Goal: Task Accomplishment & Management: Manage account settings

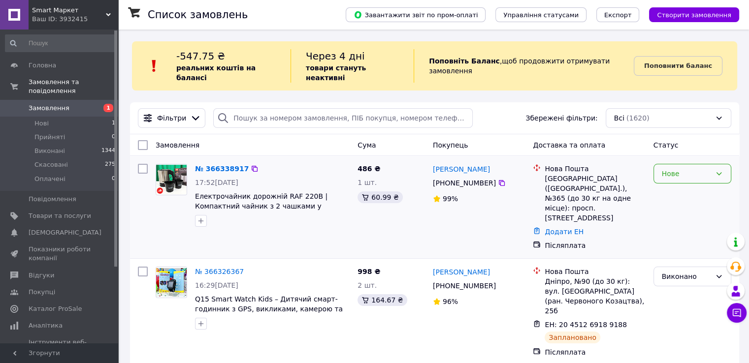
click at [685, 172] on div "Нове" at bounding box center [692, 174] width 78 height 20
click at [685, 200] on li "Виконано" at bounding box center [691, 204] width 77 height 18
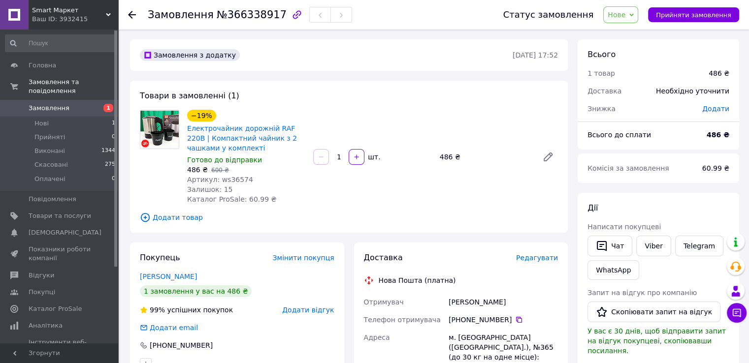
click at [235, 181] on span "Артикул: ws36574" at bounding box center [220, 180] width 66 height 8
copy span "ws36574"
click at [366, 197] on div "−19% Електрочайник дорожній RAF 220В | Компактний чайник з 2 чашками у комплект…" at bounding box center [372, 157] width 379 height 98
click at [498, 306] on div "Денежко Лидия" at bounding box center [503, 302] width 113 height 18
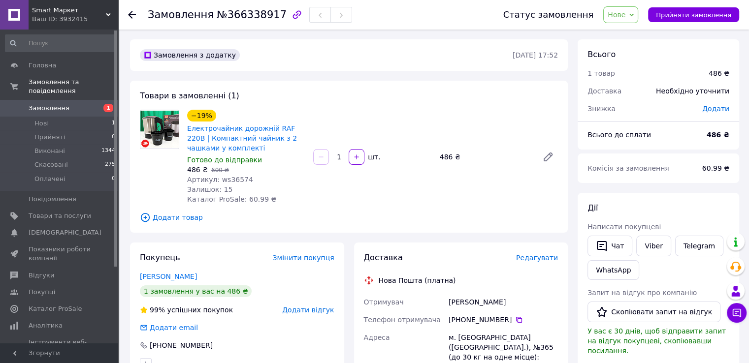
click at [498, 306] on div "Денежко Лидия" at bounding box center [503, 302] width 113 height 18
click at [485, 300] on div "Денежко Лидия" at bounding box center [503, 302] width 113 height 18
copy div "Лидия"
click at [459, 300] on div "Денежко Лидия" at bounding box center [503, 302] width 113 height 18
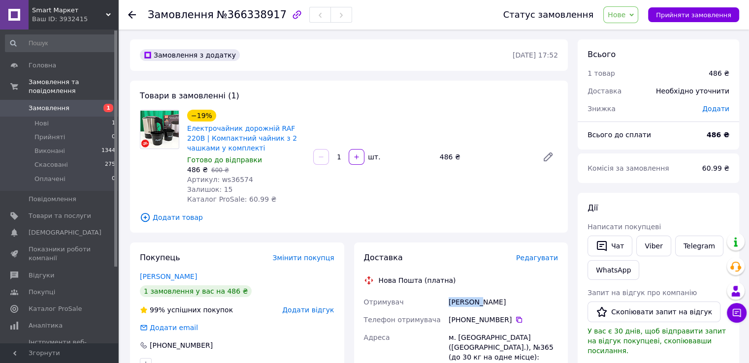
click at [459, 300] on div "Денежко Лидия" at bounding box center [503, 302] width 113 height 18
copy div "Денежко"
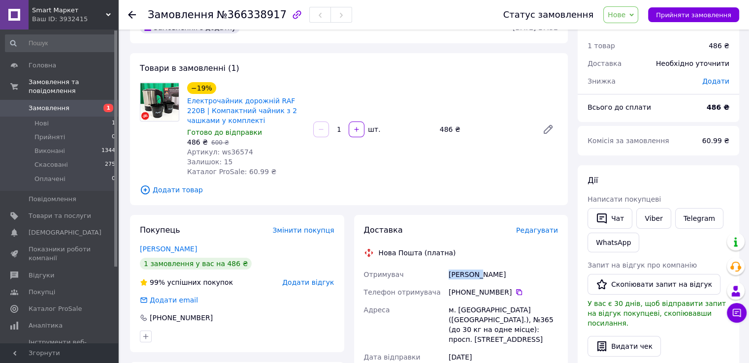
scroll to position [49, 0]
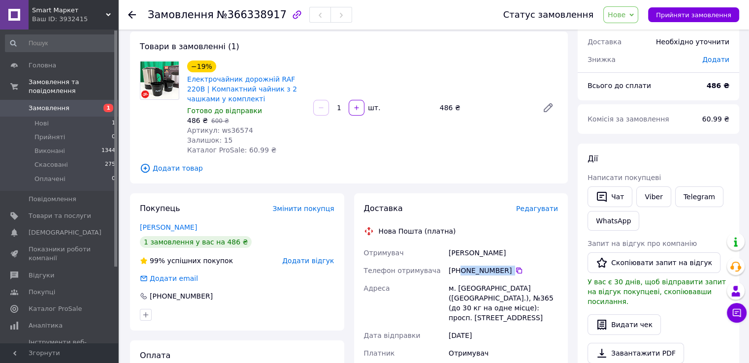
drag, startPoint x: 461, startPoint y: 272, endPoint x: 504, endPoint y: 276, distance: 42.6
click at [504, 276] on div "[PHONE_NUMBER]" at bounding box center [503, 271] width 113 height 18
copy div "0 50 188 96 87"
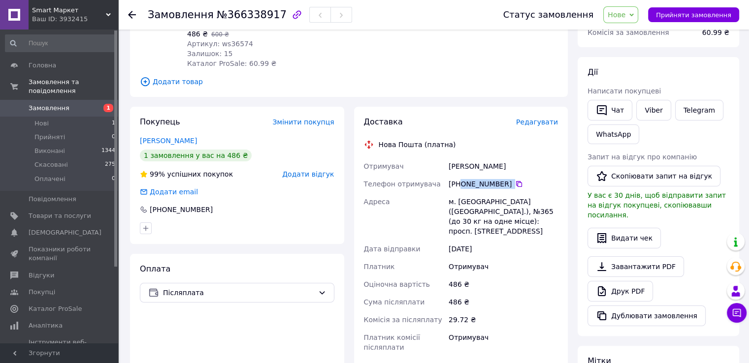
scroll to position [148, 0]
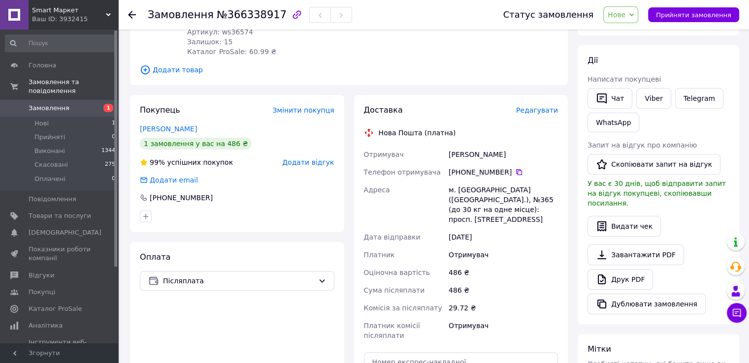
click at [462, 187] on div "м. [GEOGRAPHIC_DATA] ([GEOGRAPHIC_DATA].), №365 (до 30 кг на одне місце): просп…" at bounding box center [503, 204] width 113 height 47
click at [464, 194] on div "м. [GEOGRAPHIC_DATA] ([GEOGRAPHIC_DATA].), №365 (до 30 кг на одне місце): просп…" at bounding box center [503, 204] width 113 height 47
copy div "Київ"
drag, startPoint x: 450, startPoint y: 158, endPoint x: 498, endPoint y: 158, distance: 48.8
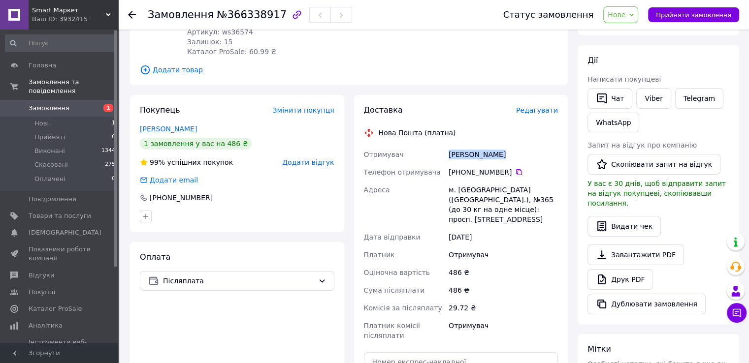
click at [498, 158] on div "Денежко Лидия" at bounding box center [503, 155] width 113 height 18
copy div "Денежко Лидия"
click at [467, 190] on div "м. [GEOGRAPHIC_DATA] ([GEOGRAPHIC_DATA].), №365 (до 30 кг на одне місце): просп…" at bounding box center [503, 204] width 113 height 47
copy div "Київ"
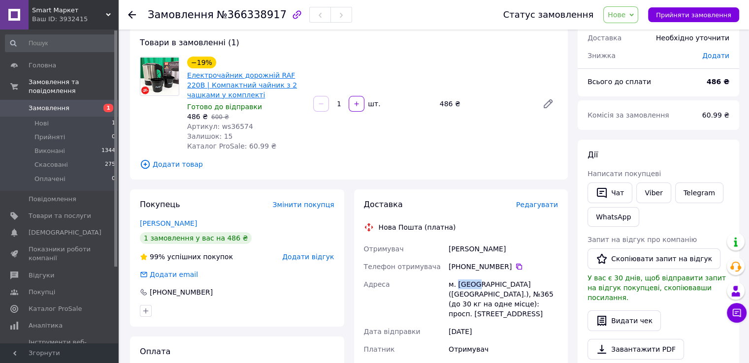
scroll to position [49, 0]
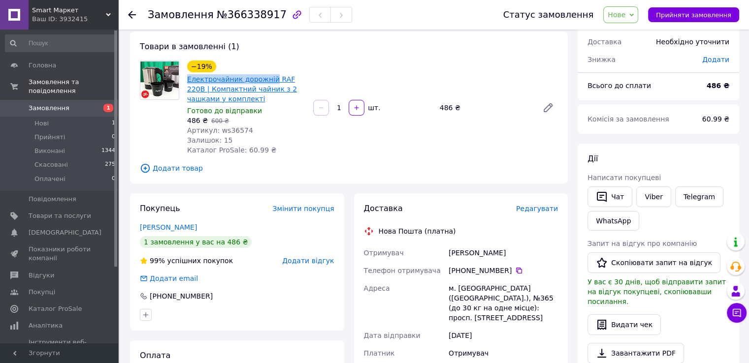
drag, startPoint x: 183, startPoint y: 79, endPoint x: 267, endPoint y: 82, distance: 84.3
click at [267, 82] on div "−19% Електрочайник дорожній RAF 220В | Компактний чайник з 2 чашками у комплект…" at bounding box center [246, 108] width 126 height 98
copy link "Електрочайник дорожній"
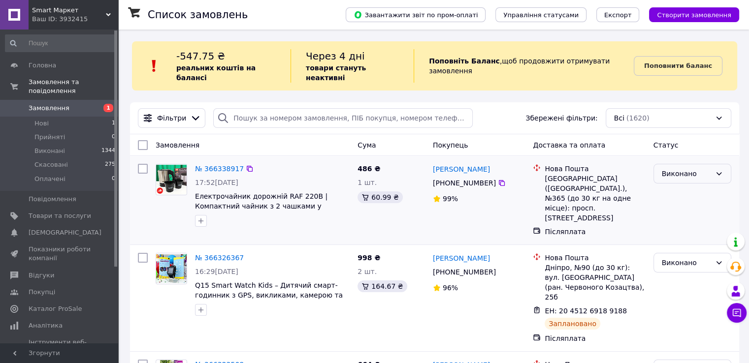
click at [683, 164] on div "Виконано" at bounding box center [692, 174] width 78 height 20
click at [677, 182] on li "Прийнято" at bounding box center [691, 186] width 77 height 18
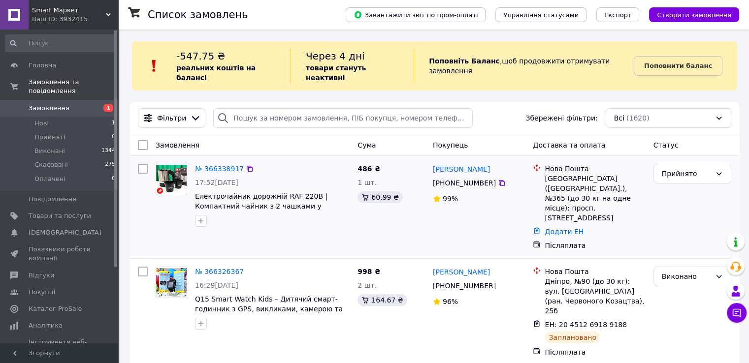
scroll to position [49, 0]
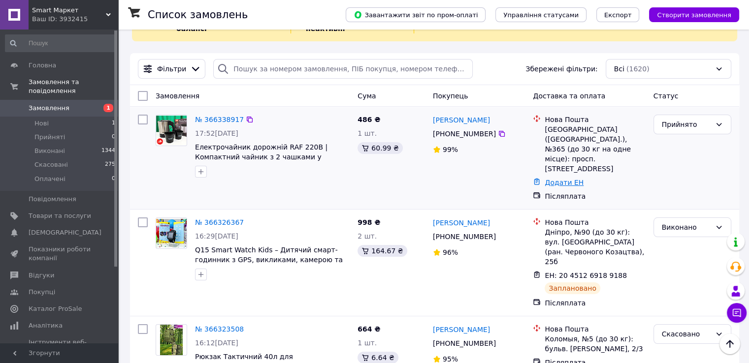
click at [569, 179] on link "Додати ЕН" at bounding box center [564, 183] width 39 height 8
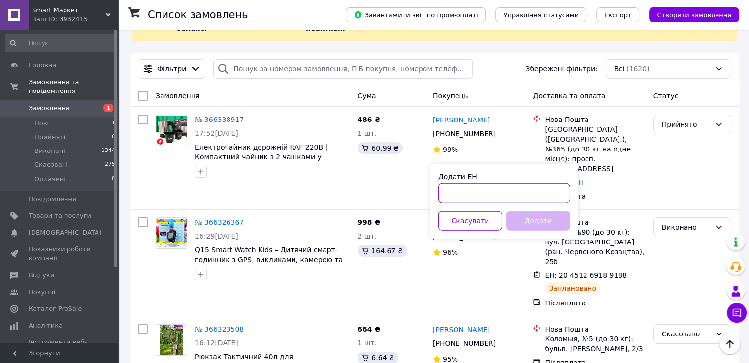
click at [513, 192] on input "Додати ЕН" at bounding box center [504, 194] width 132 height 20
paste input "20451269214372"
type input "20451269214372"
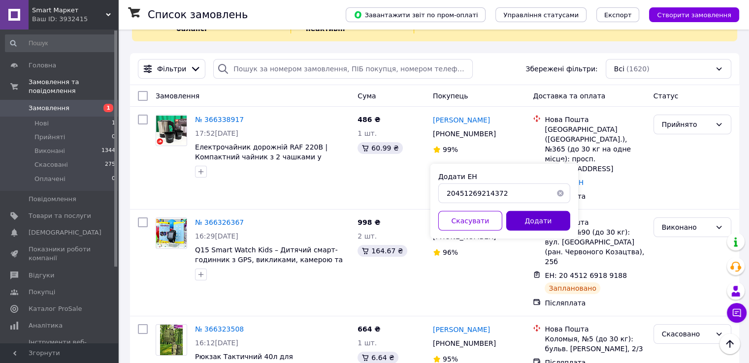
click at [540, 220] on button "Додати" at bounding box center [538, 221] width 64 height 20
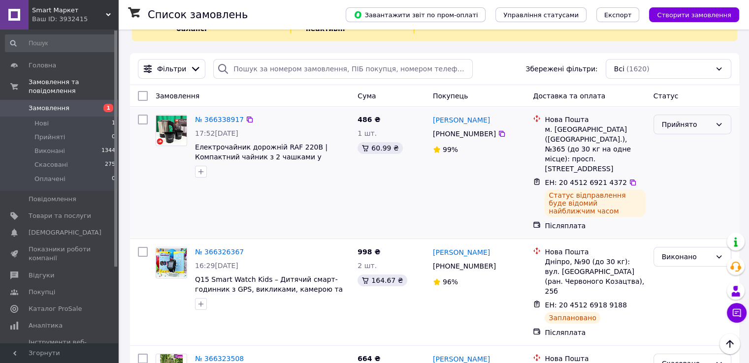
click at [669, 119] on div "Прийнято" at bounding box center [686, 124] width 49 height 11
click at [671, 135] on li "Виконано" at bounding box center [691, 137] width 77 height 18
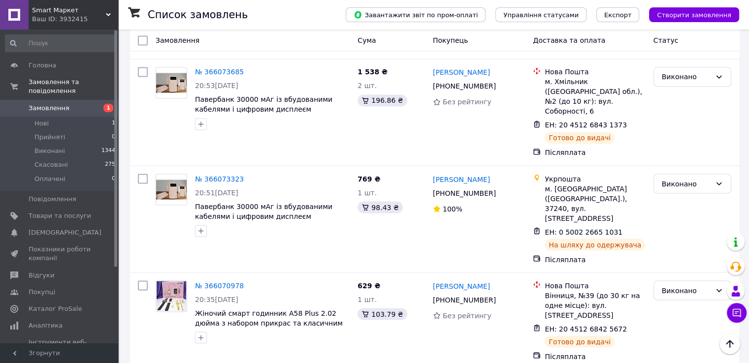
scroll to position [1775, 0]
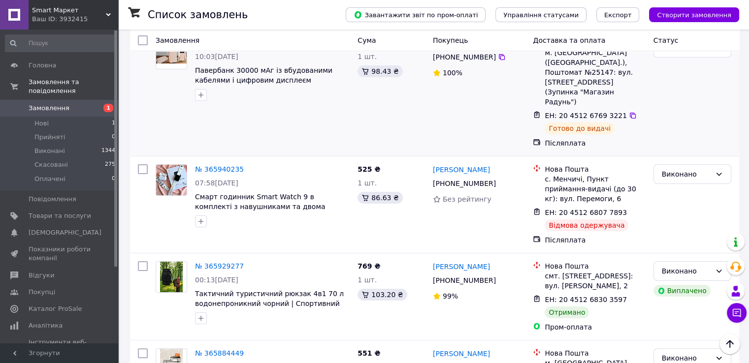
scroll to position [126, 0]
click at [629, 209] on icon at bounding box center [633, 213] width 8 height 8
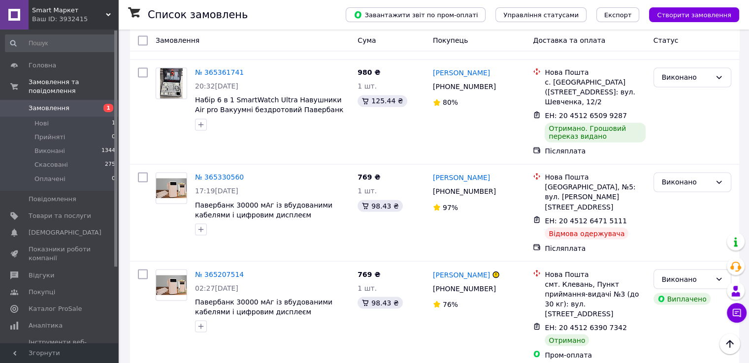
scroll to position [1783, 0]
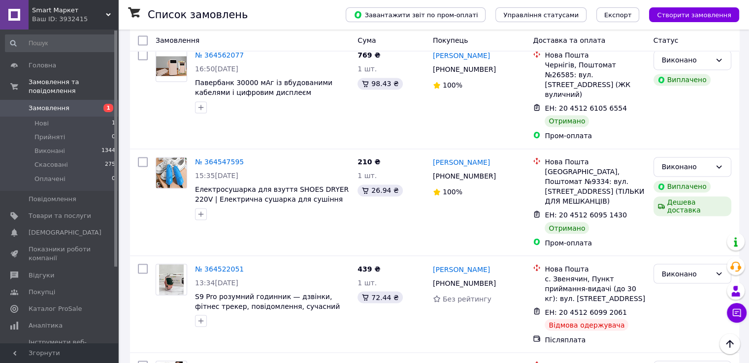
scroll to position [1707, 0]
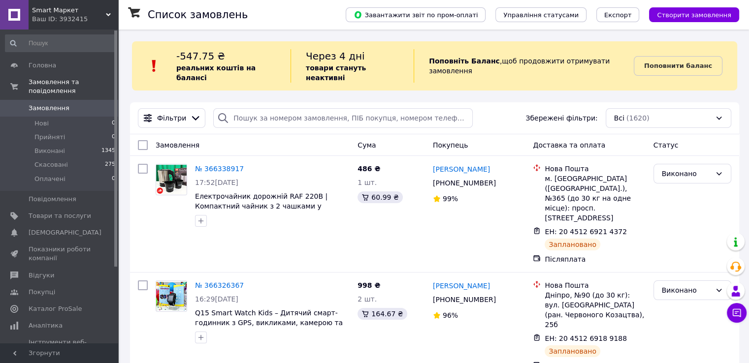
click at [672, 71] on div "Поповнити баланс" at bounding box center [685, 65] width 103 height 33
click at [672, 66] on link "Поповнити баланс" at bounding box center [678, 66] width 89 height 20
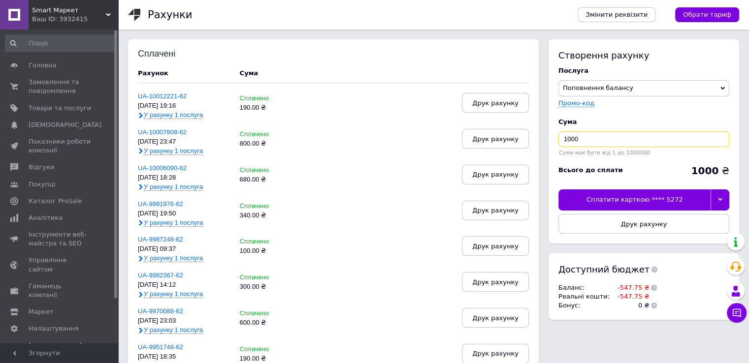
click at [590, 134] on input "1000" at bounding box center [643, 139] width 171 height 16
type input "190"
click at [644, 203] on div "Сплатити карткою **** 5272" at bounding box center [634, 200] width 152 height 21
